Goal: Task Accomplishment & Management: Complete application form

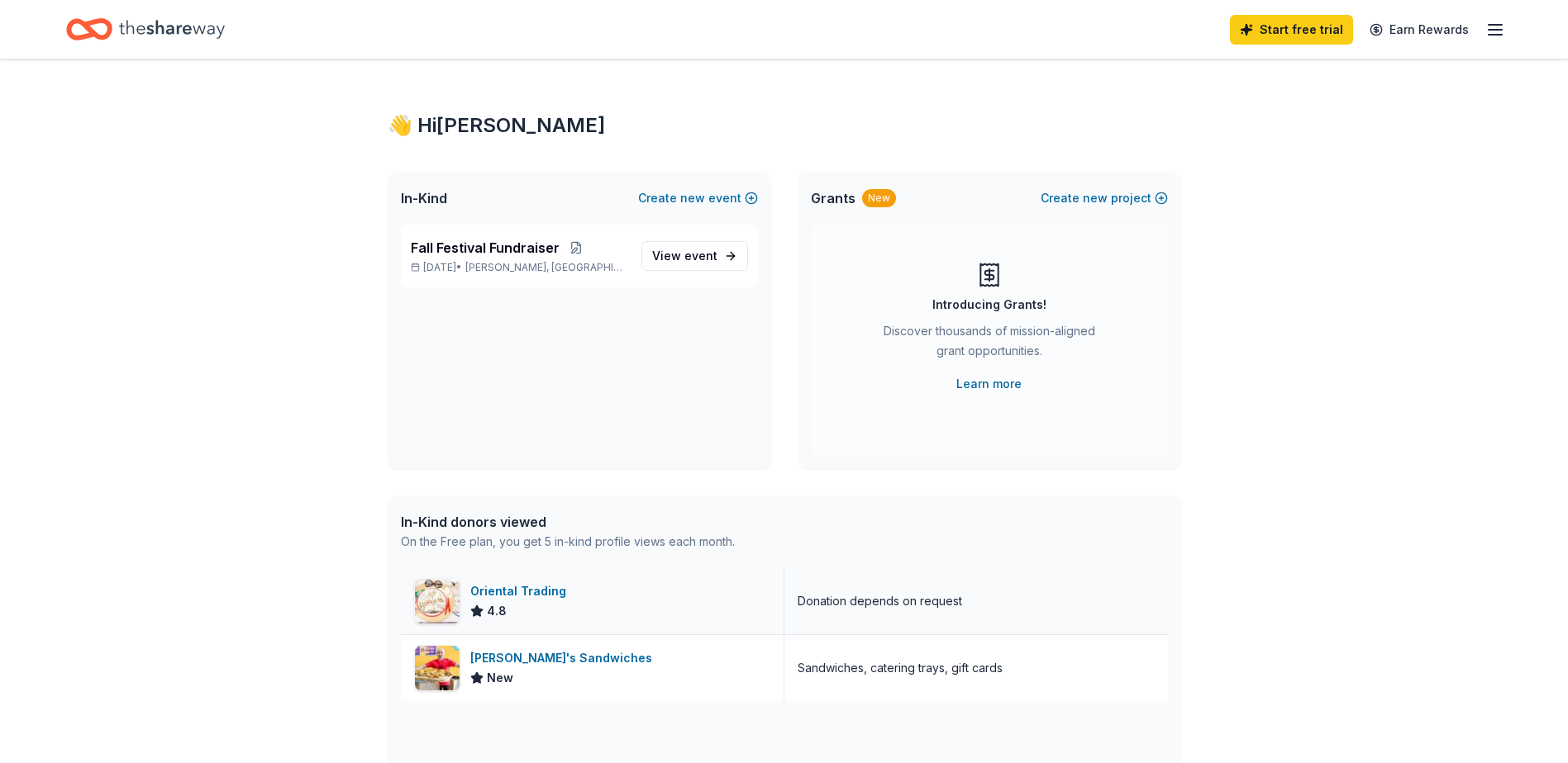
click at [493, 582] on div "Oriental Trading" at bounding box center [521, 591] width 103 height 20
click at [208, 351] on div "👋 Hi Nadine In-Kind Create new event Fall Festival Fundraiser Oct 18, 2025 • Iv…" at bounding box center [784, 635] width 1568 height 1153
click at [524, 589] on div "Oriental Trading" at bounding box center [521, 591] width 103 height 20
click at [676, 260] on span "View event" at bounding box center [685, 256] width 65 height 20
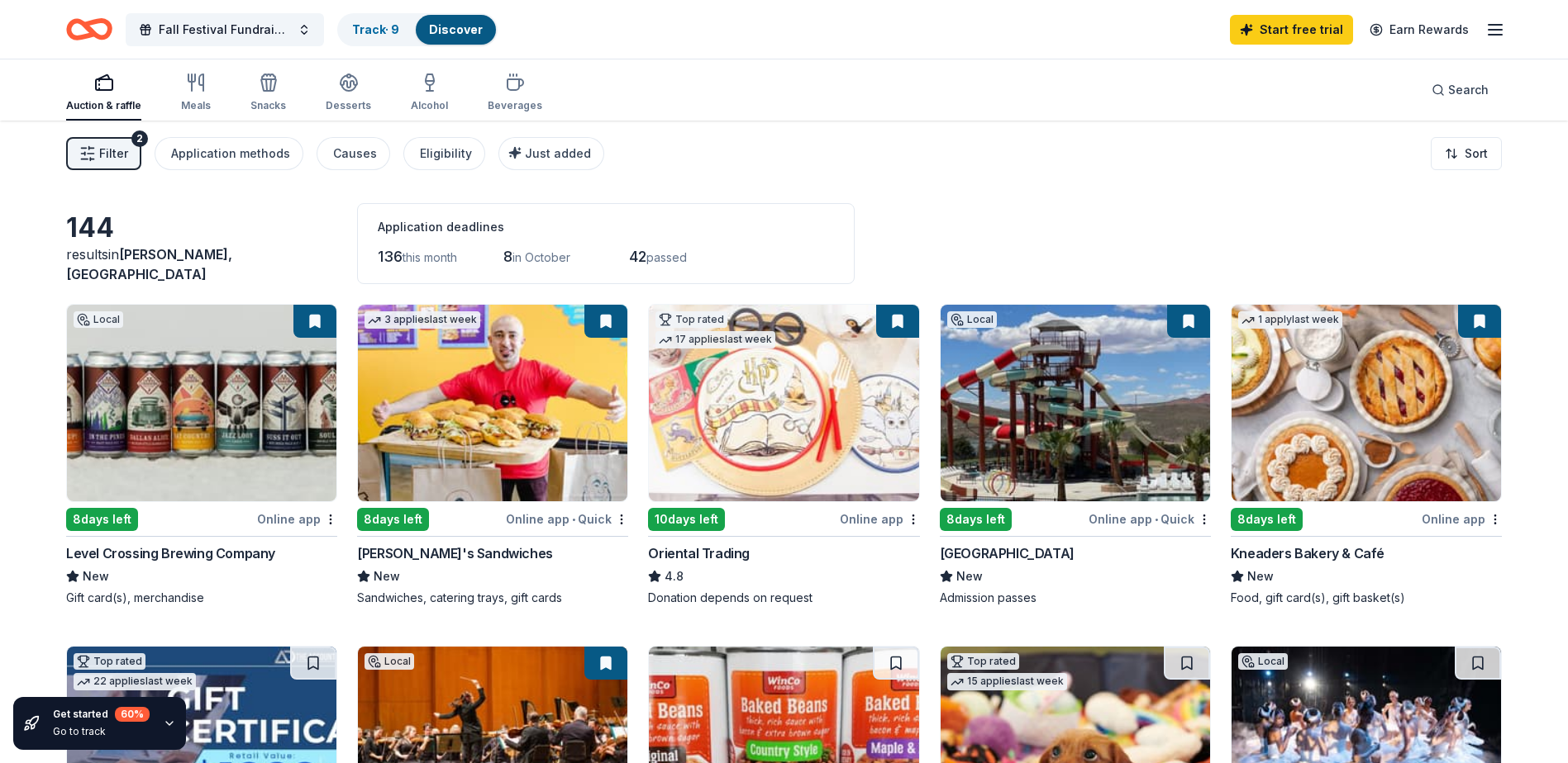
click at [1000, 344] on img at bounding box center [1075, 403] width 269 height 197
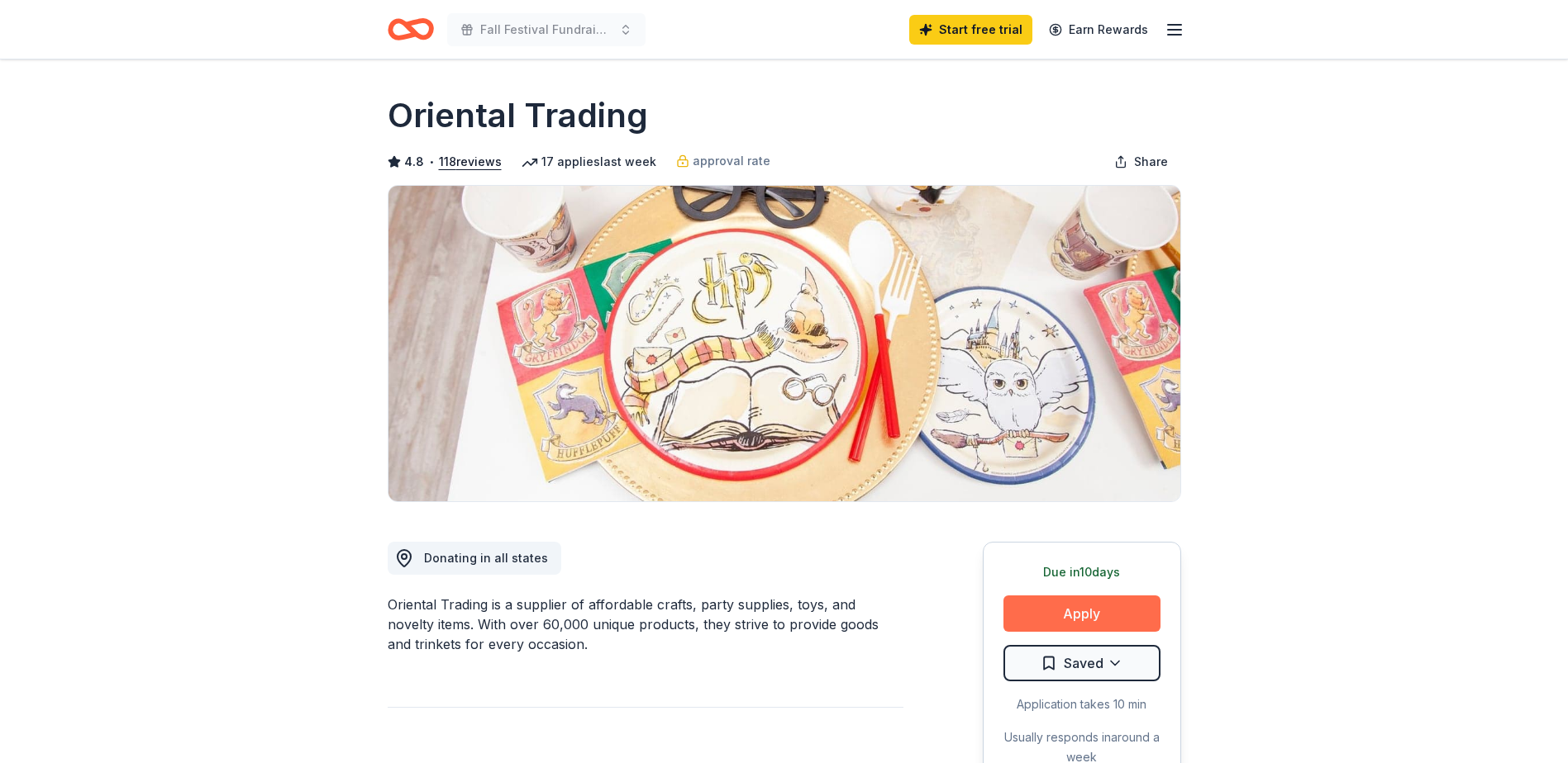
click at [1110, 606] on button "Apply" at bounding box center [1081, 614] width 157 height 37
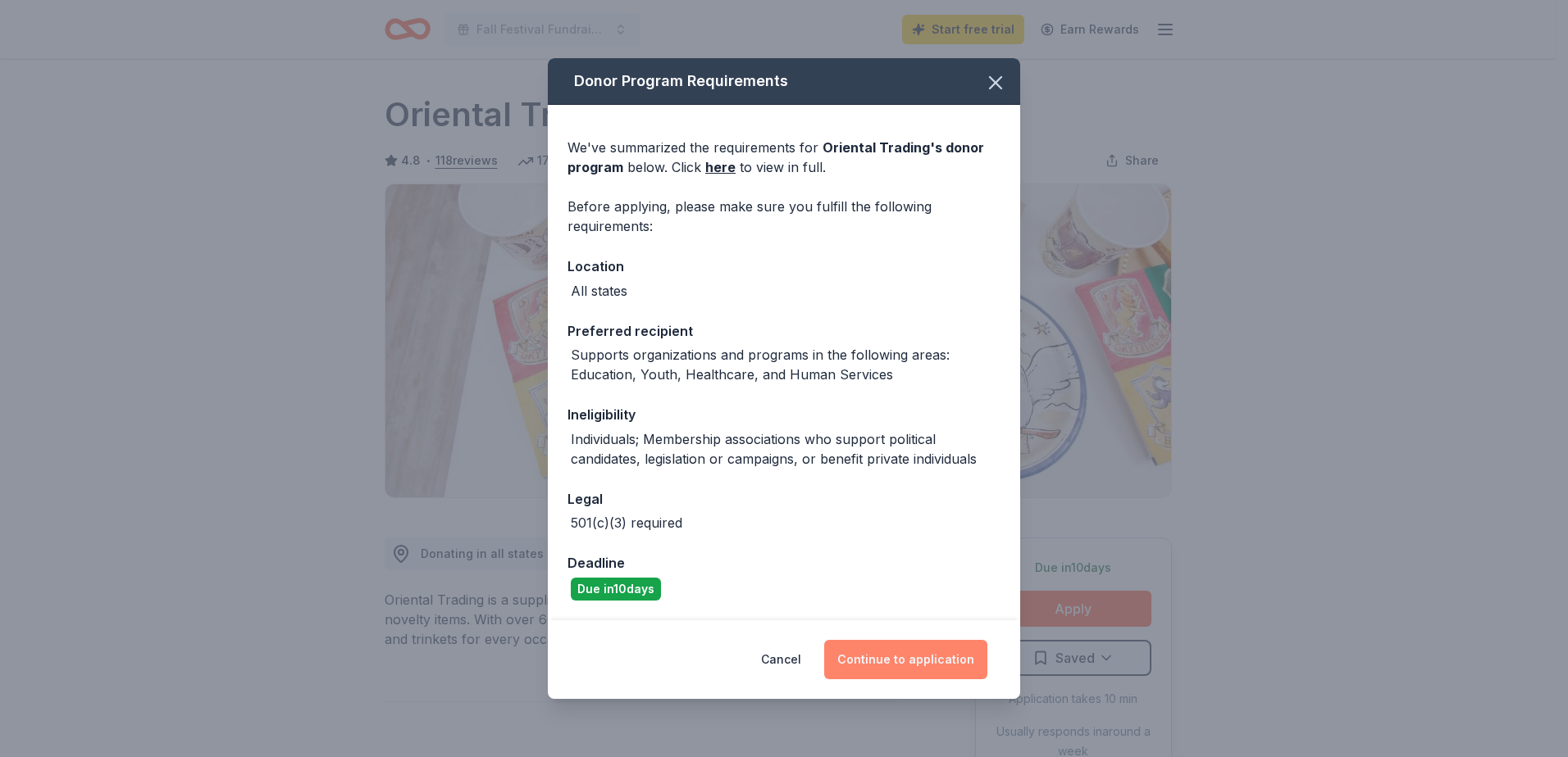
click at [884, 666] on button "Continue to application" at bounding box center [906, 659] width 163 height 39
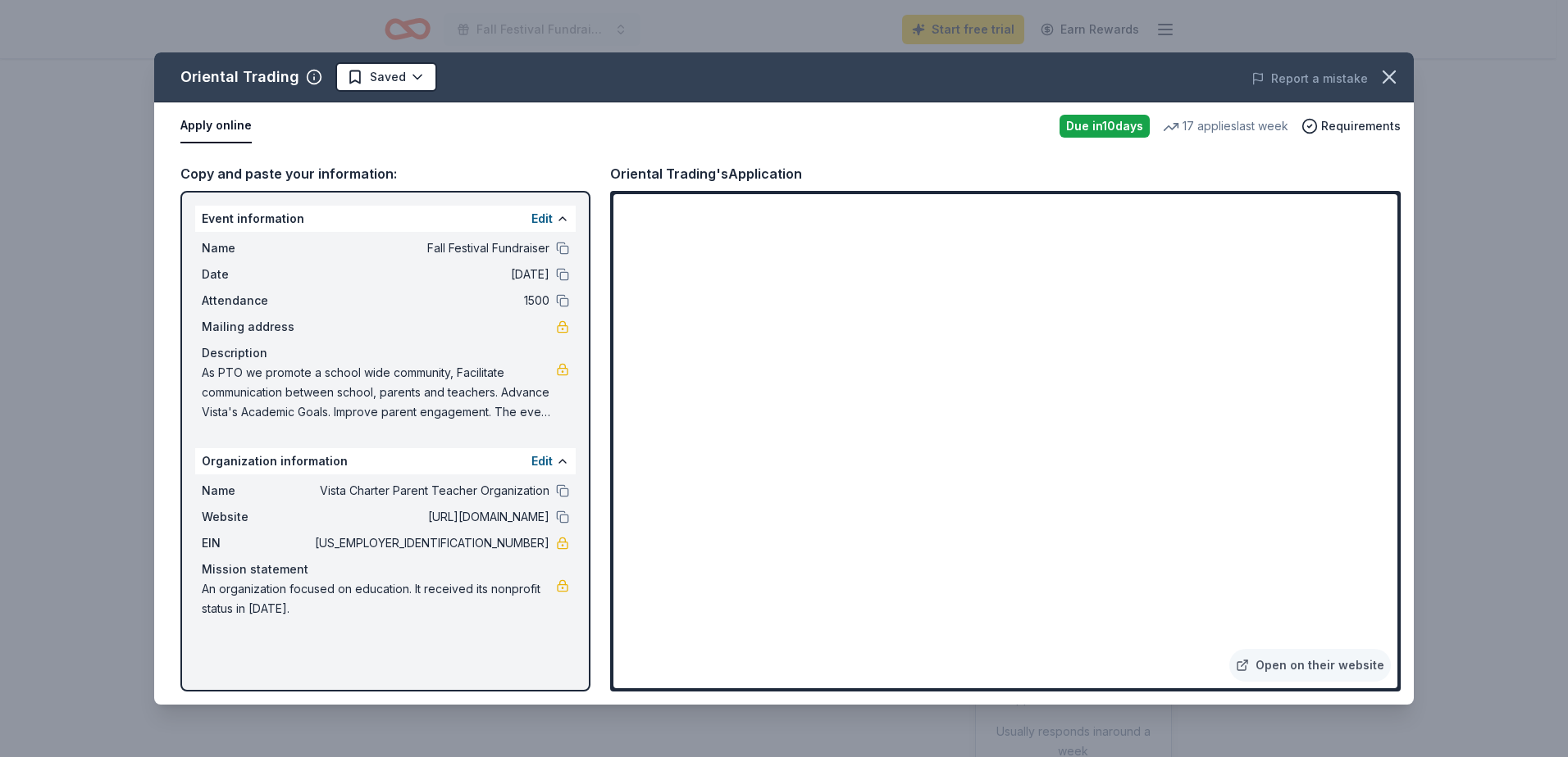
click at [492, 516] on span "[URL][DOMAIN_NAME]" at bounding box center [431, 517] width 238 height 20
click at [562, 517] on button at bounding box center [562, 516] width 13 height 13
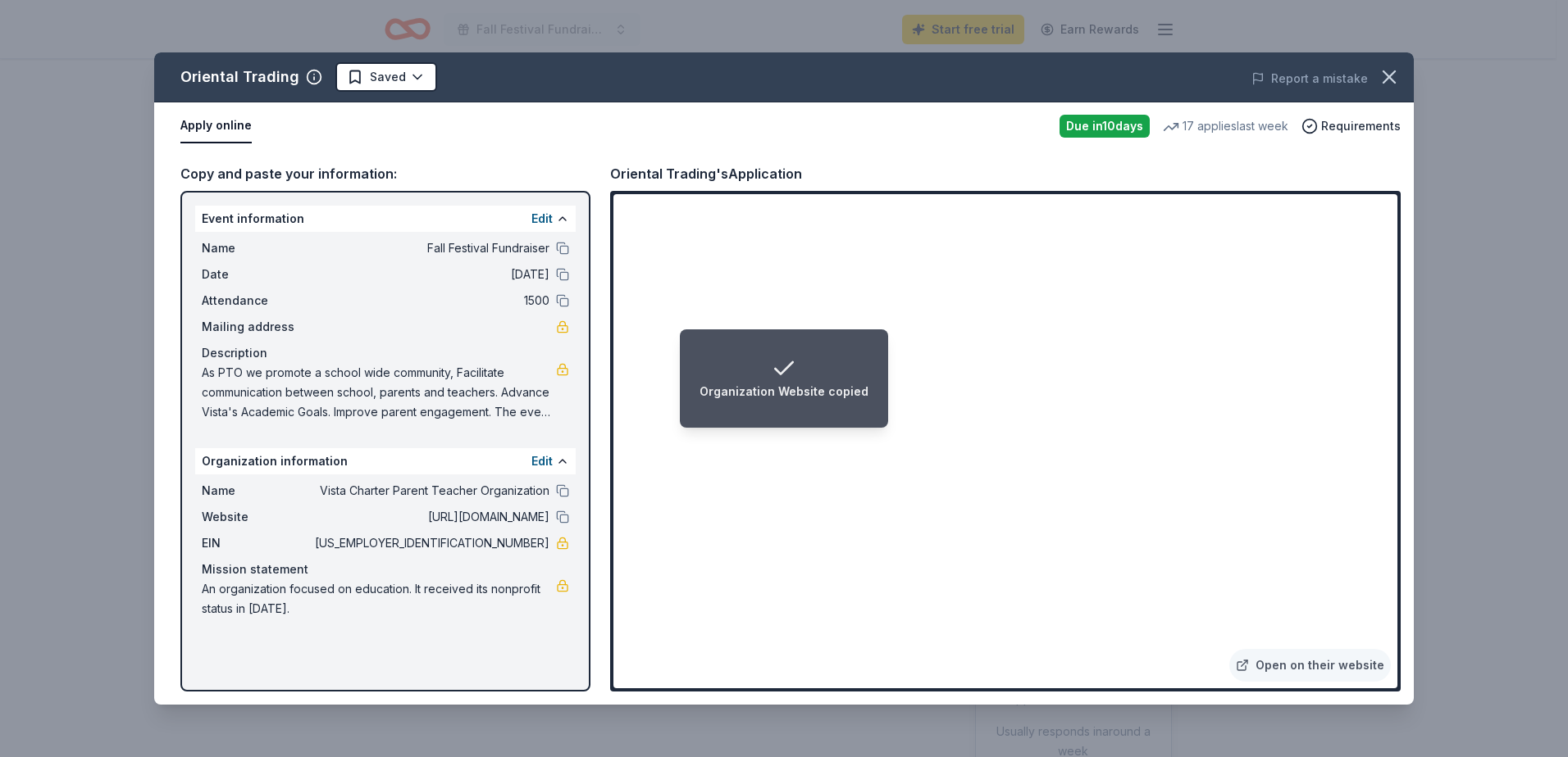
click at [518, 542] on span "[US_EMPLOYER_IDENTIFICATION_NUMBER]" at bounding box center [431, 543] width 238 height 20
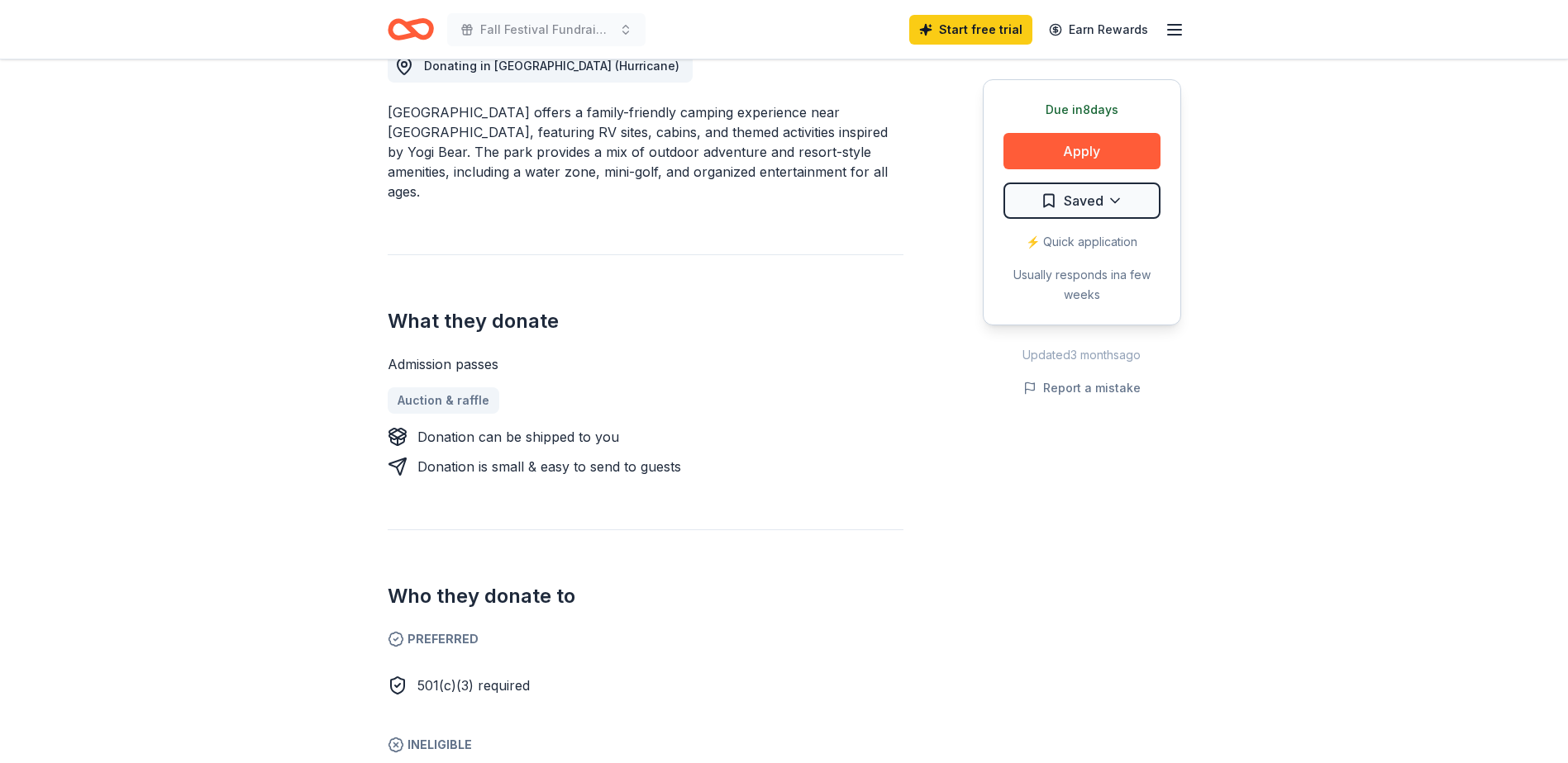
scroll to position [165, 0]
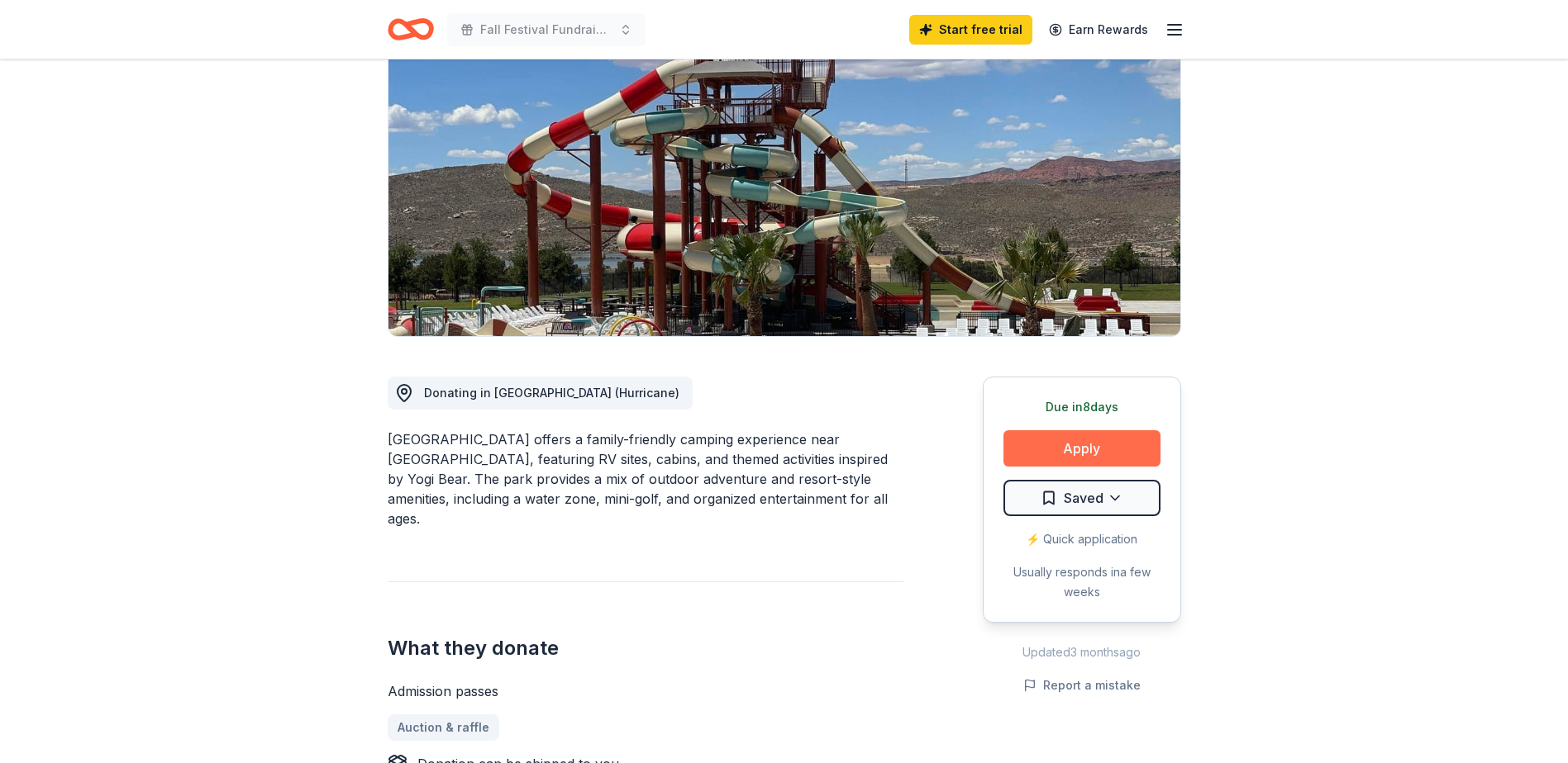
click at [1095, 452] on button "Apply" at bounding box center [1081, 448] width 157 height 37
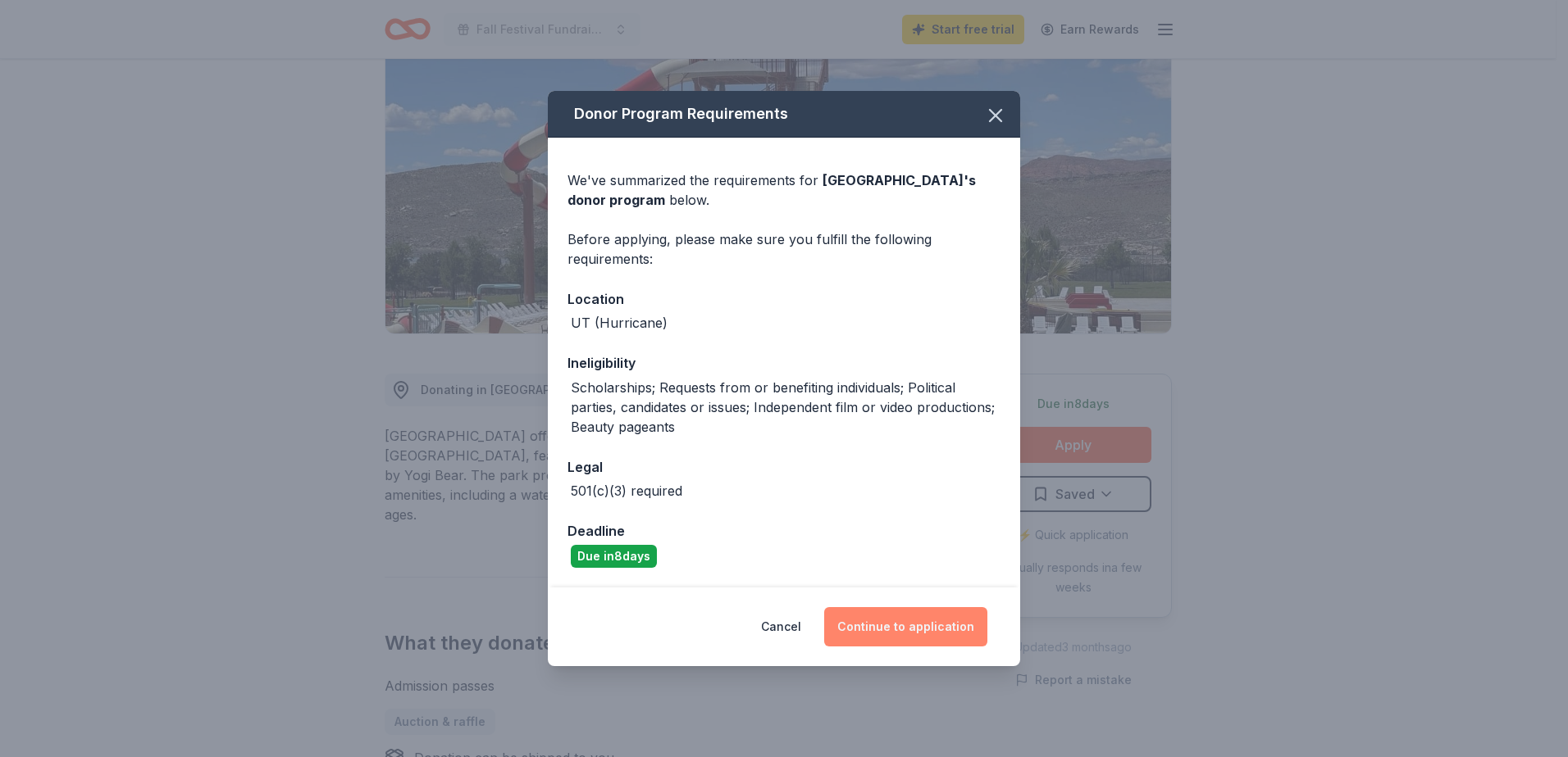
click at [912, 615] on button "Continue to application" at bounding box center [906, 627] width 163 height 39
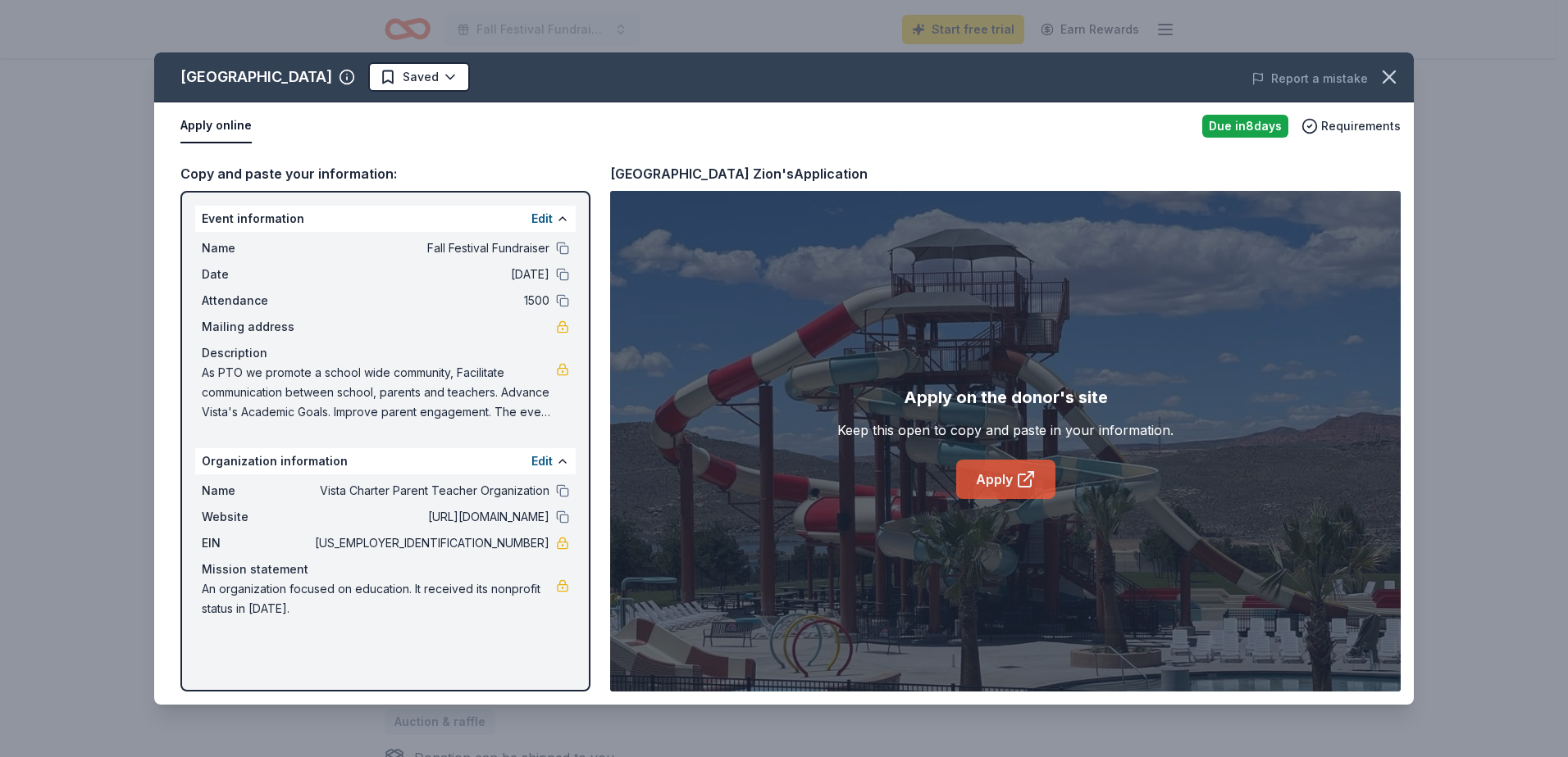
click at [991, 483] on link "Apply" at bounding box center [1006, 479] width 99 height 39
click at [14, 388] on div "Jellystone Park Zion Saved Report a mistake Apply online Due in 8 days Requirem…" at bounding box center [784, 378] width 1568 height 757
